Goal: Obtain resource: Obtain resource

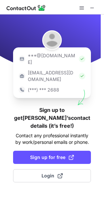
click at [79, 73] on img at bounding box center [82, 76] width 7 height 7
click at [76, 92] on div "***@[DOMAIN_NAME] [EMAIL_ADDRESS][DOMAIN_NAME] (***) *** 2688" at bounding box center [52, 72] width 78 height 51
click at [69, 106] on h1 "Sign up to get [PERSON_NAME]’s contact details (it’s free!)" at bounding box center [52, 118] width 78 height 24
click at [61, 106] on h1 "Sign up to get [PERSON_NAME]’s contact details (it’s free!)" at bounding box center [52, 118] width 78 height 24
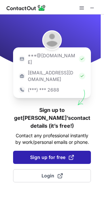
click at [53, 154] on span "Sign up for free" at bounding box center [52, 157] width 44 height 7
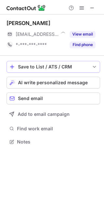
scroll to position [137, 104]
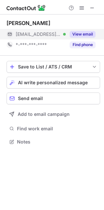
click at [85, 34] on button "View email" at bounding box center [83, 34] width 26 height 7
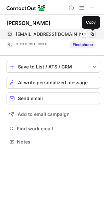
click at [92, 34] on span at bounding box center [92, 34] width 5 height 5
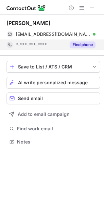
click at [75, 46] on button "Find phone" at bounding box center [83, 44] width 26 height 7
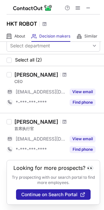
scroll to position [5, 0]
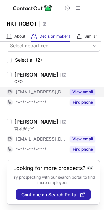
click at [82, 89] on button "View email" at bounding box center [83, 91] width 26 height 7
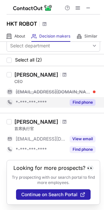
click at [75, 100] on button "Find phone" at bounding box center [83, 102] width 26 height 7
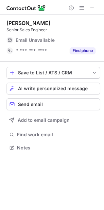
scroll to position [143, 104]
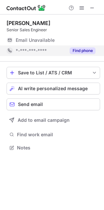
click at [79, 50] on button "Find phone" at bounding box center [83, 50] width 26 height 7
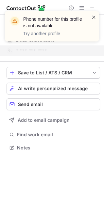
click at [93, 17] on span at bounding box center [94, 17] width 5 height 7
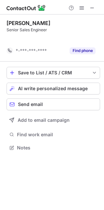
scroll to position [132, 104]
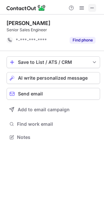
click at [94, 7] on span at bounding box center [92, 7] width 5 height 5
